Goal: Participate in discussion: Engage in conversation with other users on a specific topic

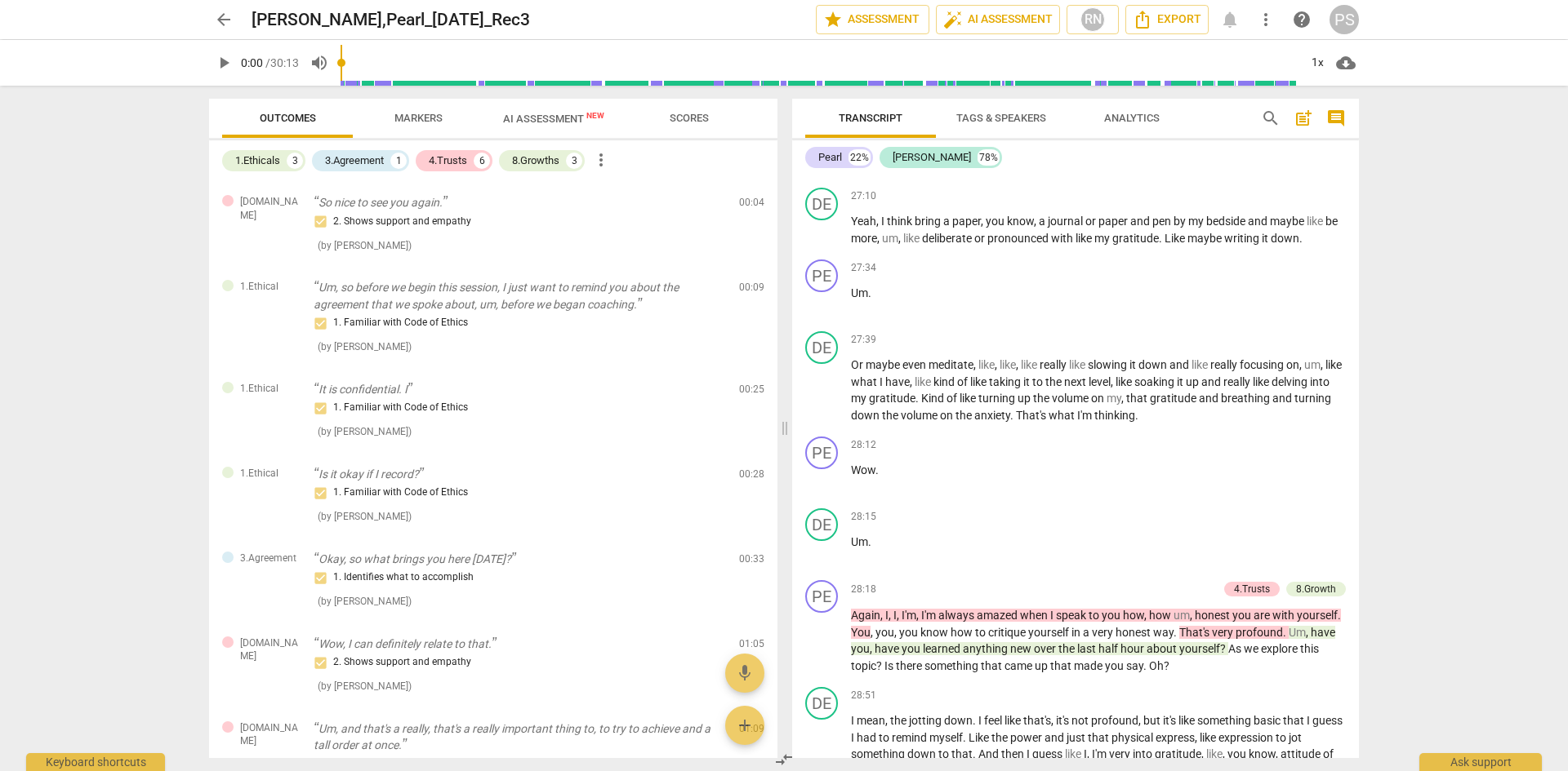
scroll to position [505, 0]
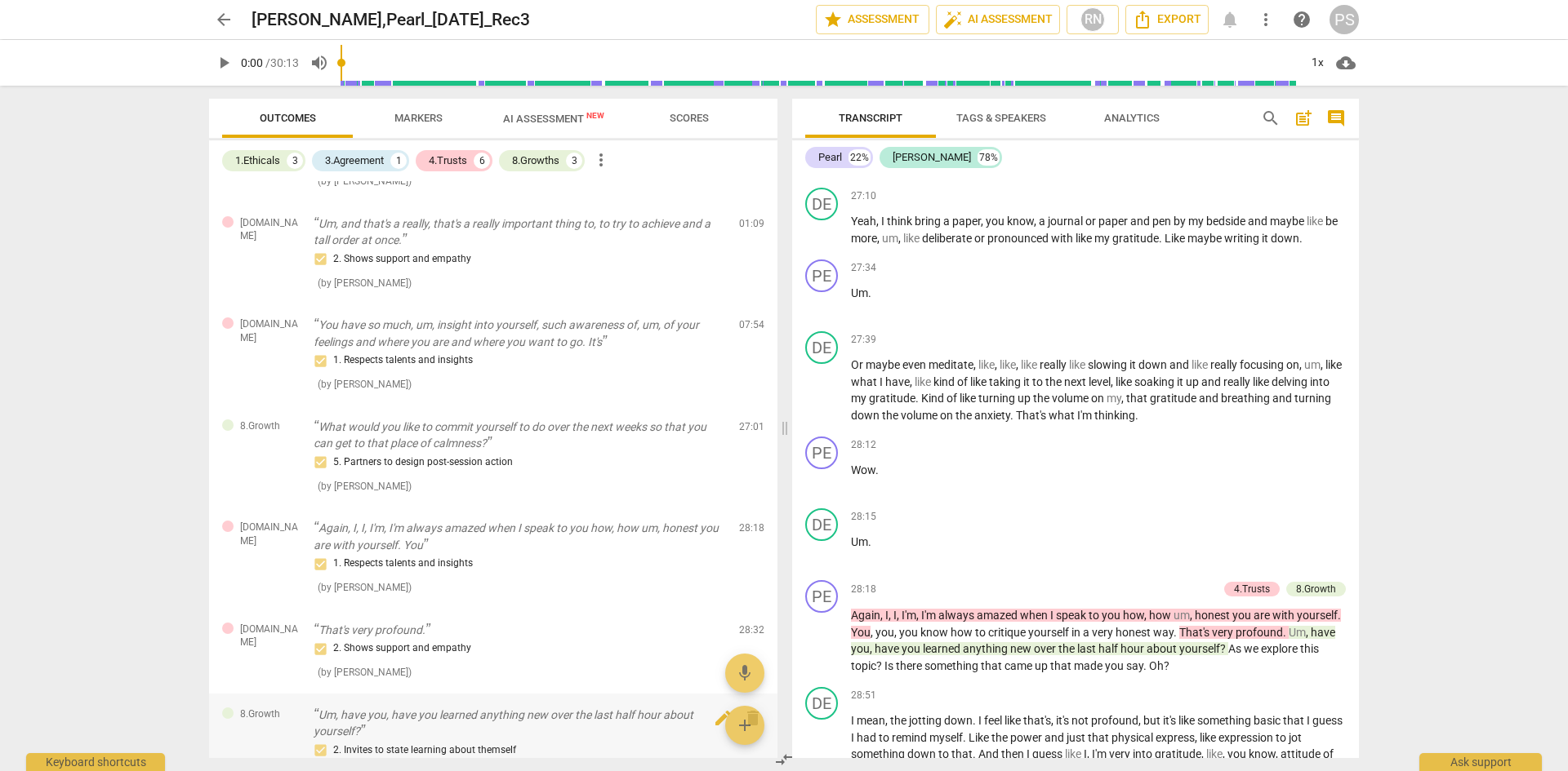
click at [771, 742] on div "8.Growth Um, have you, have you learned anything new over the last half hour ab…" at bounding box center [493, 744] width 568 height 102
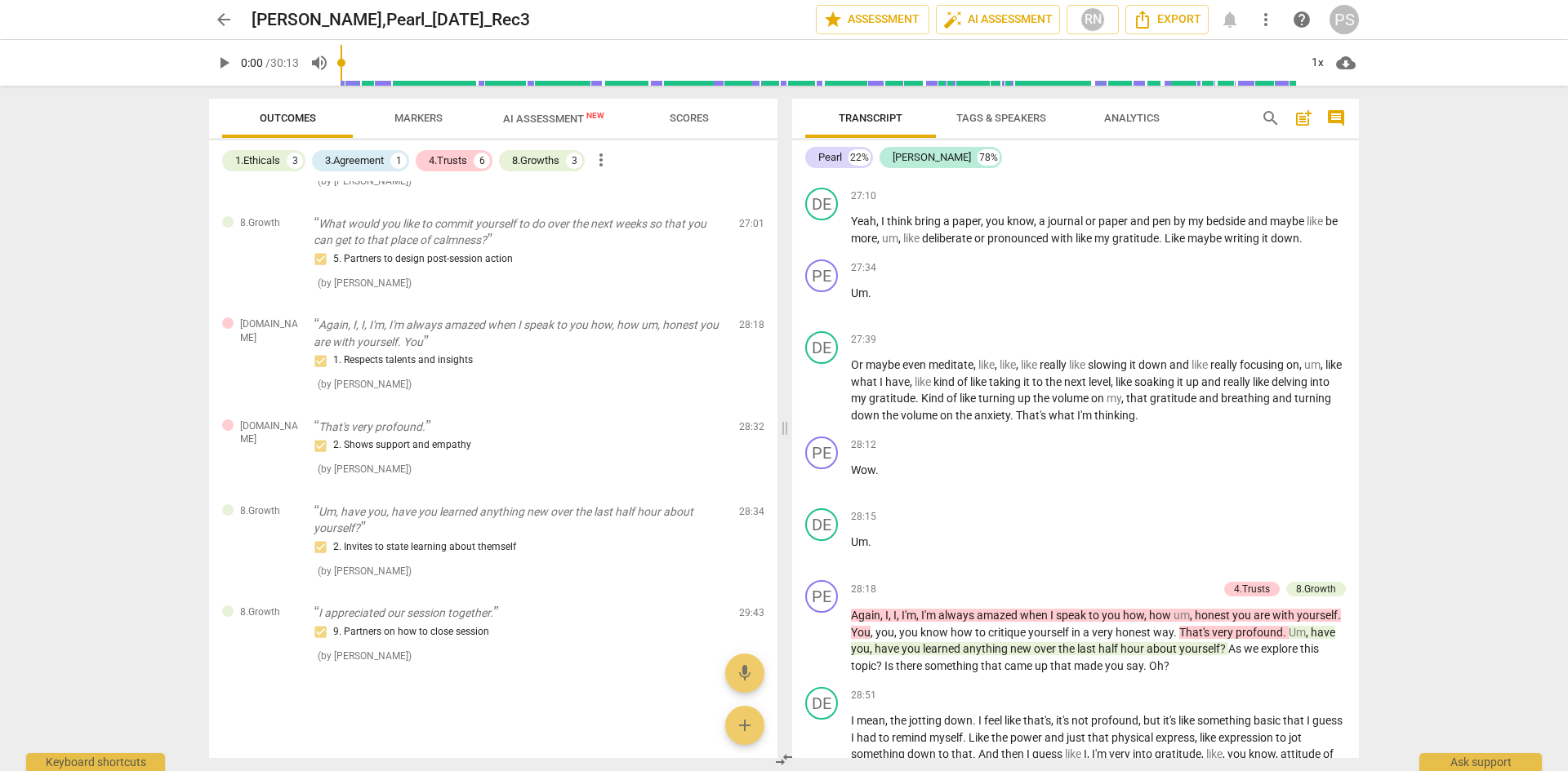
click at [1355, 161] on div "Pearl 22% [PERSON_NAME] 78% PE play_arrow pause 00:00 + Add competency [DOMAIN_…" at bounding box center [1075, 449] width 567 height 618
drag, startPoint x: 1355, startPoint y: 161, endPoint x: 1358, endPoint y: 187, distance: 26.2
click at [1358, 187] on div "Transcript Tags & Speakers Analytics search post_add comment Pearl 22% [PERSON_…" at bounding box center [1079, 428] width 586 height 685
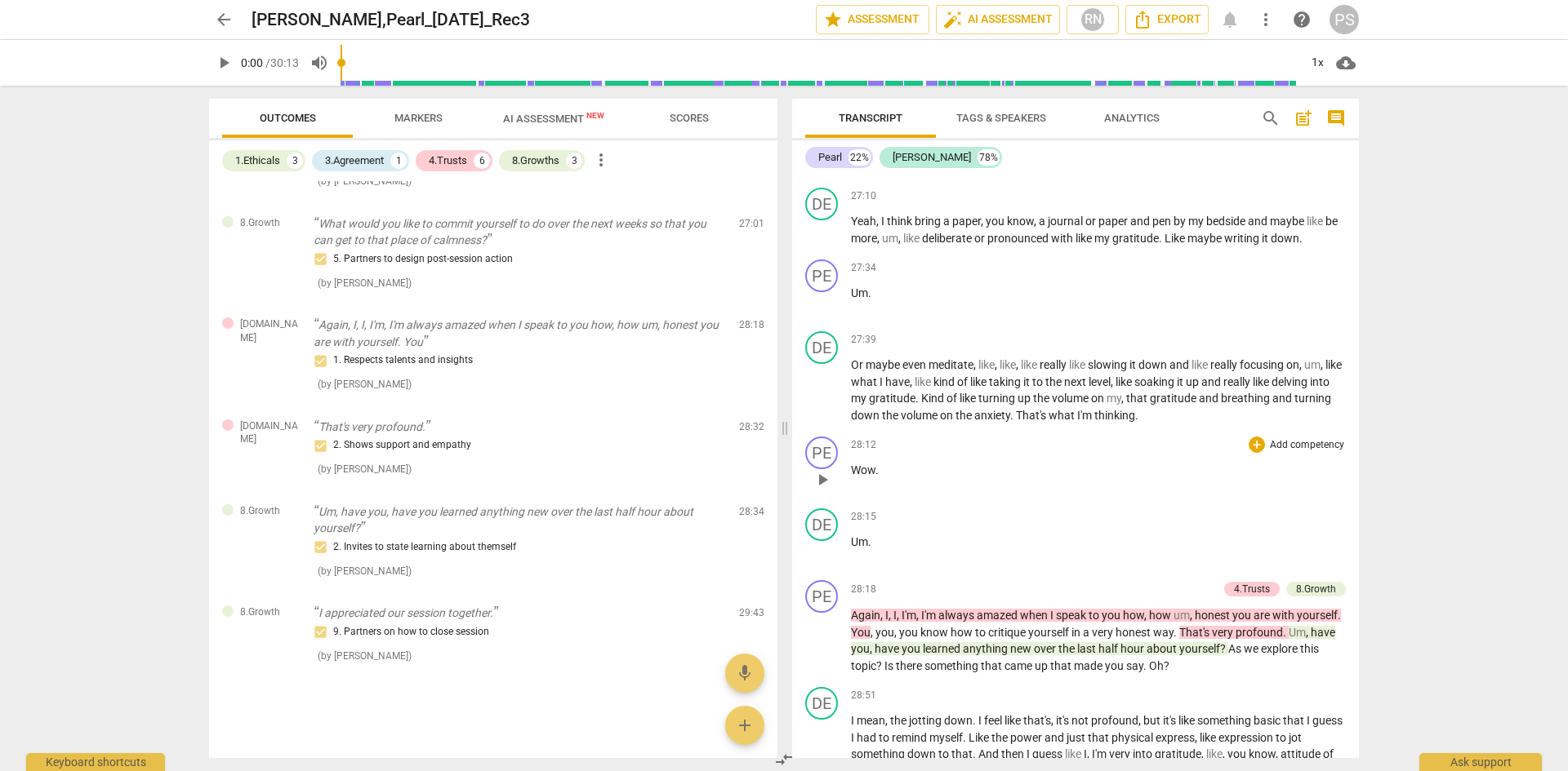
drag, startPoint x: 1358, startPoint y: 187, endPoint x: 1309, endPoint y: 529, distance: 345.5
click at [1309, 529] on div "Transcript Tags & Speakers Analytics search post_add comment Pearl 22% [PERSON_…" at bounding box center [1079, 428] width 586 height 685
click at [1359, 548] on div "Transcript Tags & Speakers Analytics search post_add comment Pearl 22% [PERSON_…" at bounding box center [1079, 428] width 586 height 685
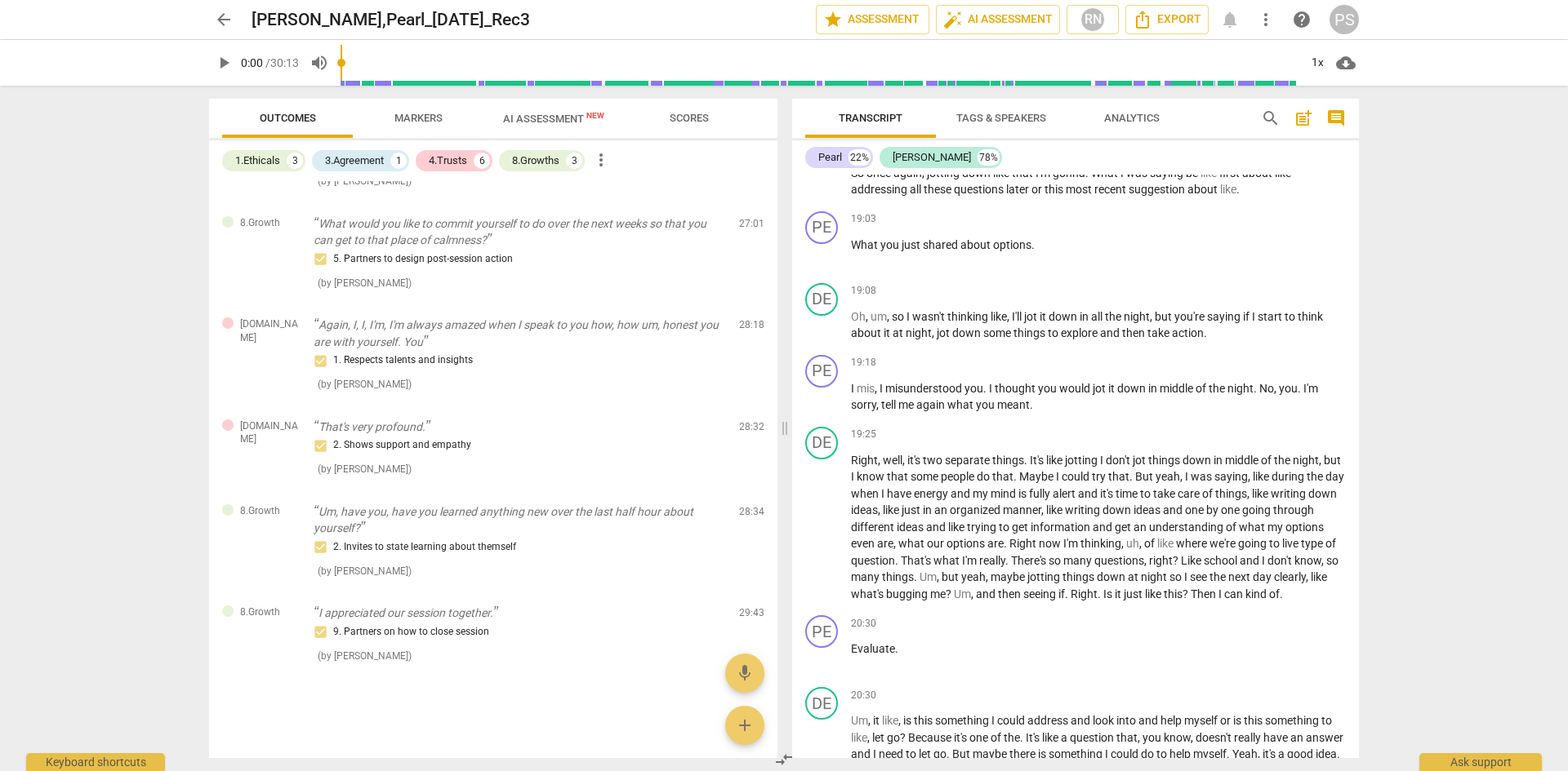
scroll to position [3653, 0]
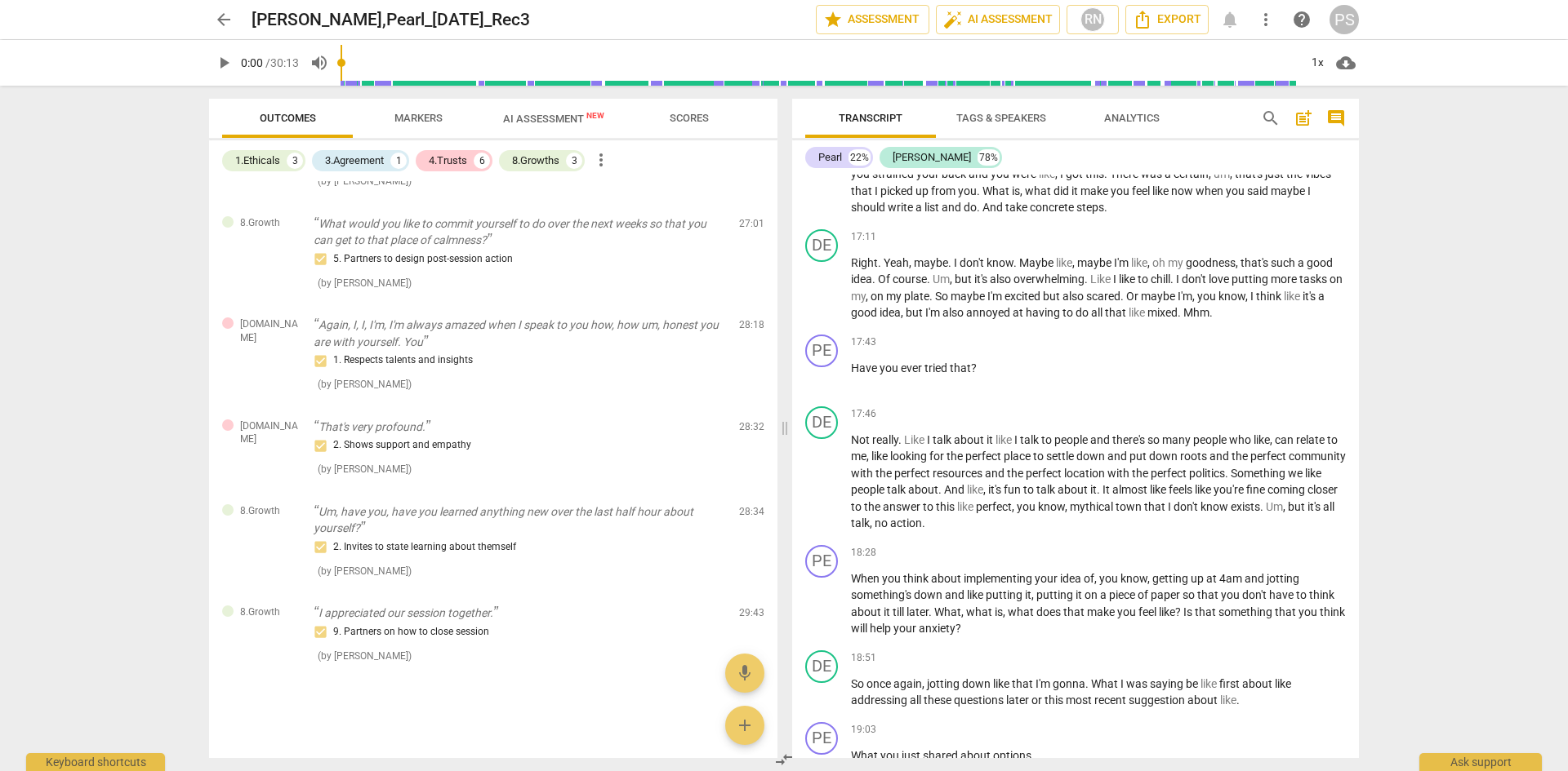
click at [1361, 205] on div "Transcript Tags & Speakers Analytics search post_add comment Pearl 22% [PERSON_…" at bounding box center [1079, 428] width 586 height 685
click at [1356, 173] on div "Pearl 22% [PERSON_NAME] 78% PE play_arrow pause 00:00 + Add competency [DOMAIN_…" at bounding box center [1075, 449] width 567 height 618
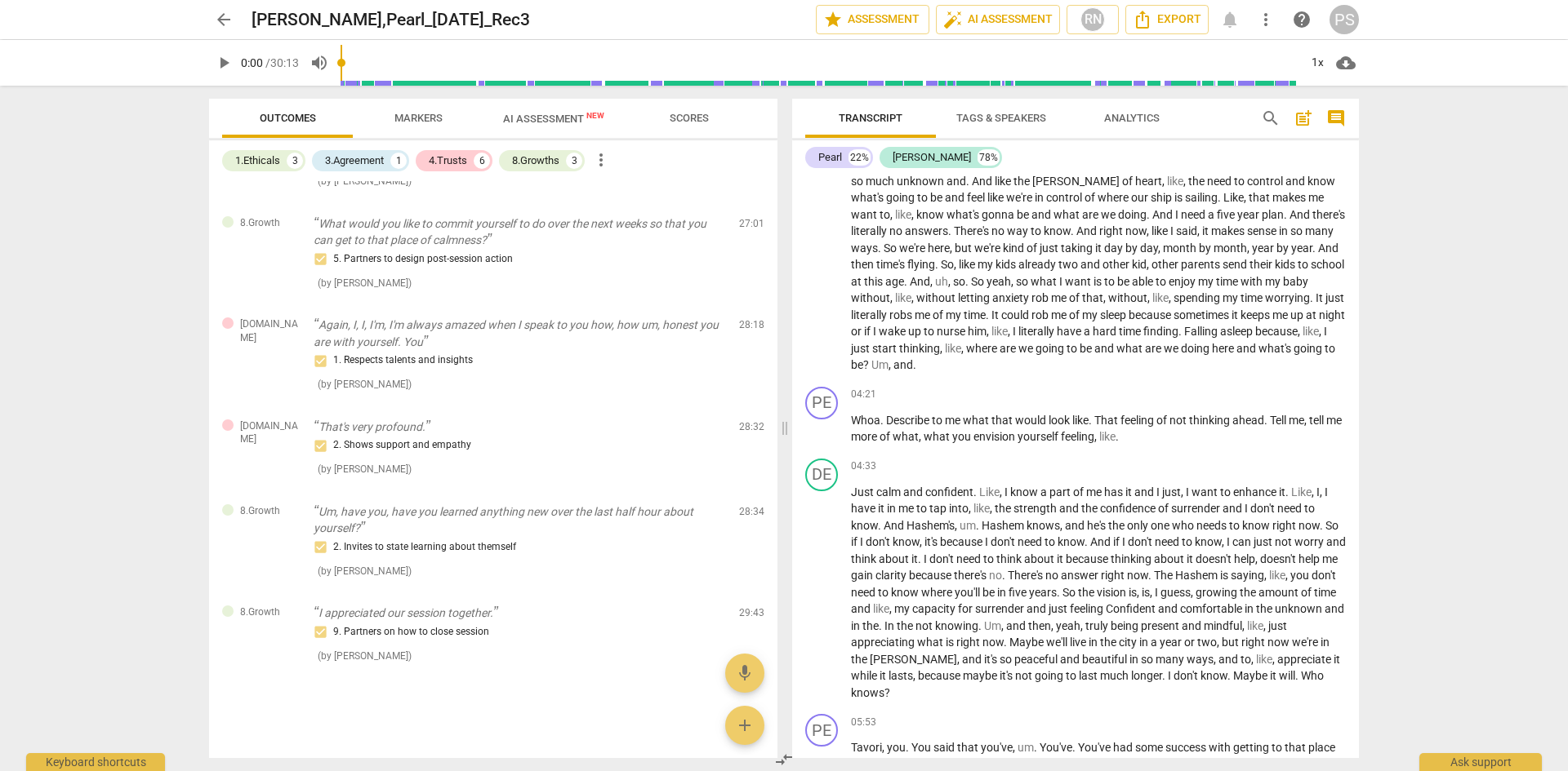
scroll to position [1368, 0]
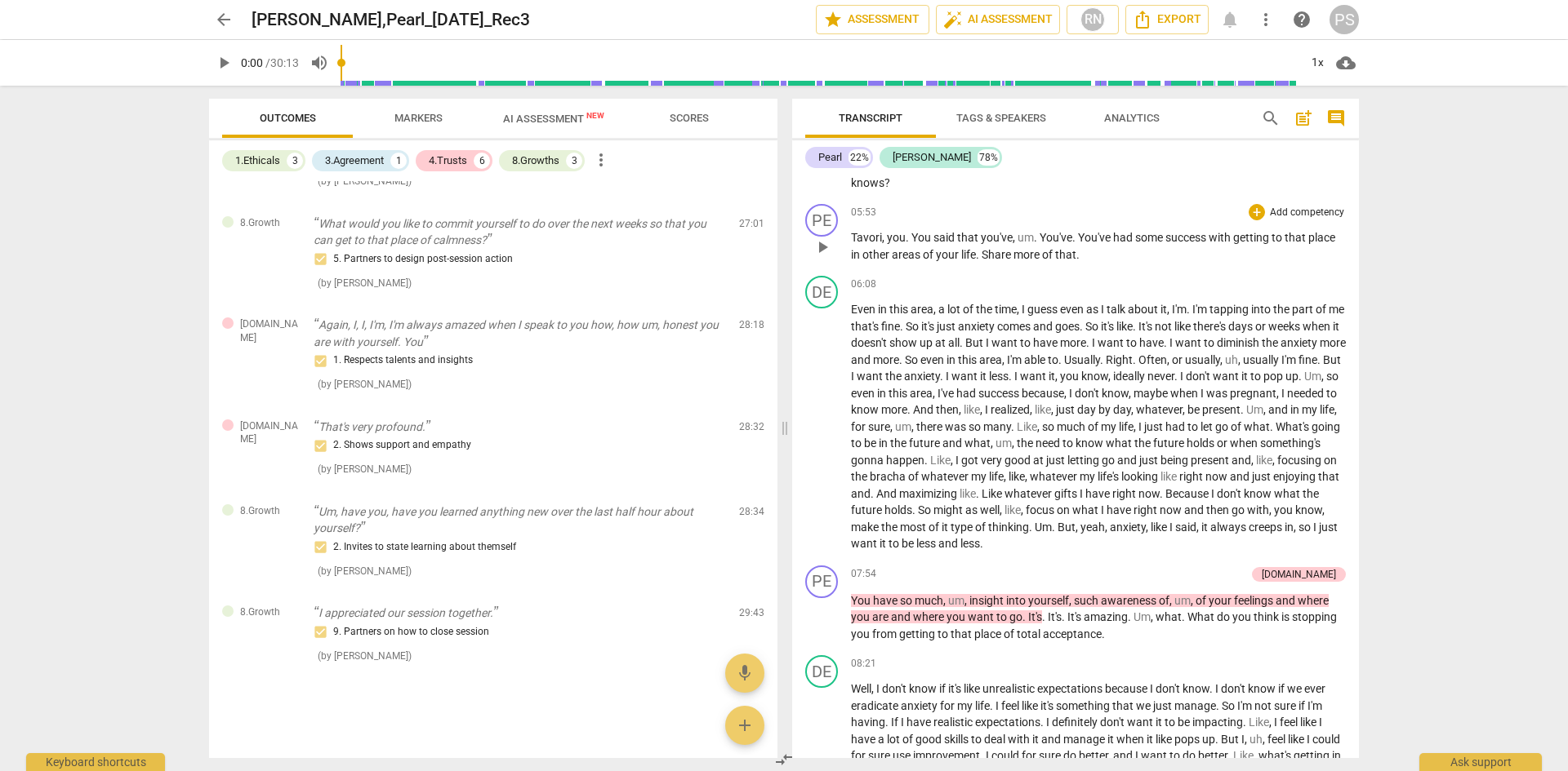
click at [877, 244] on span "Tavori" at bounding box center [866, 237] width 31 height 13
click at [865, 244] on span "[PERSON_NAME]," at bounding box center [897, 237] width 93 height 13
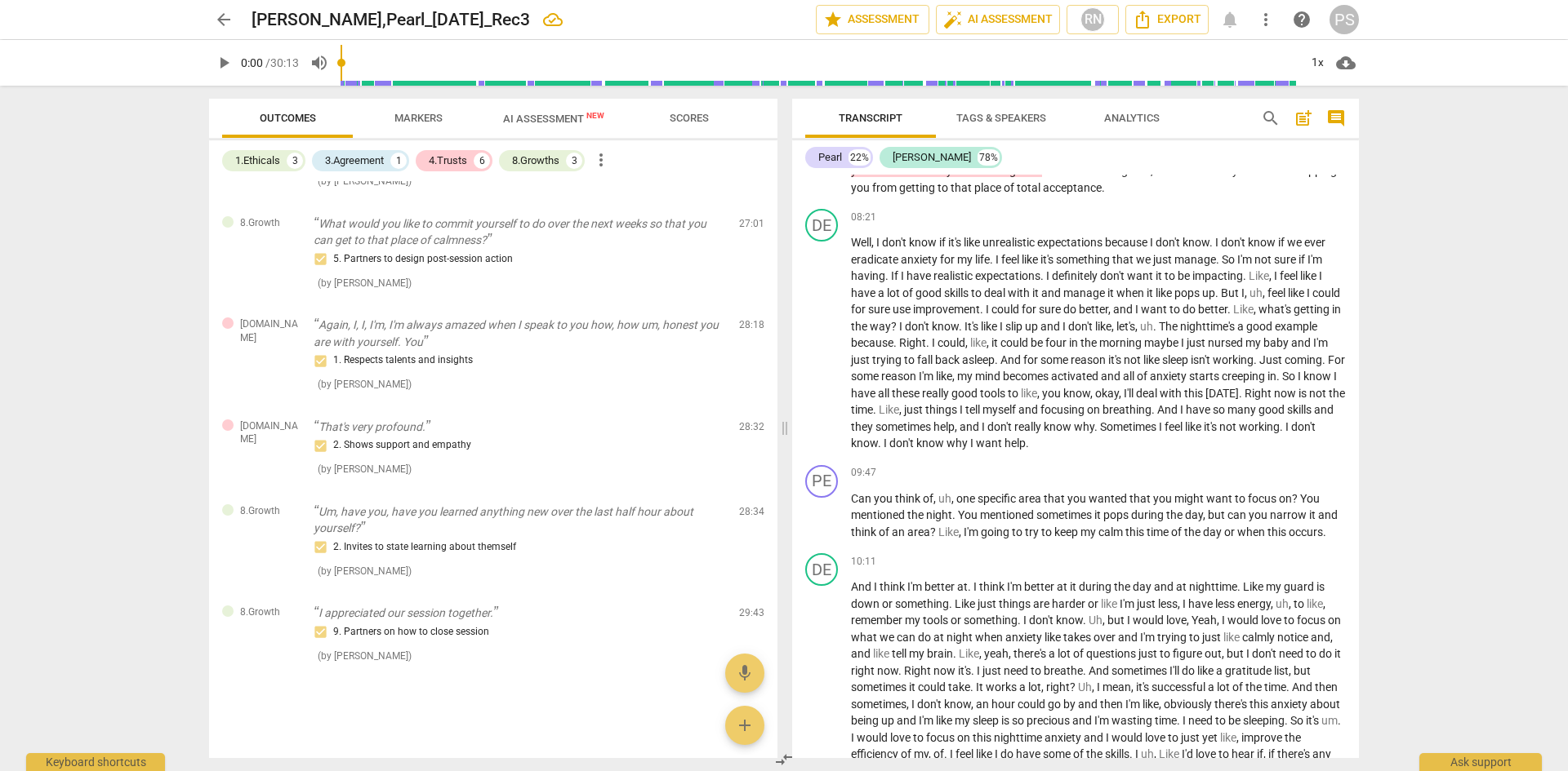
scroll to position [1887, 0]
